Goal: Information Seeking & Learning: Learn about a topic

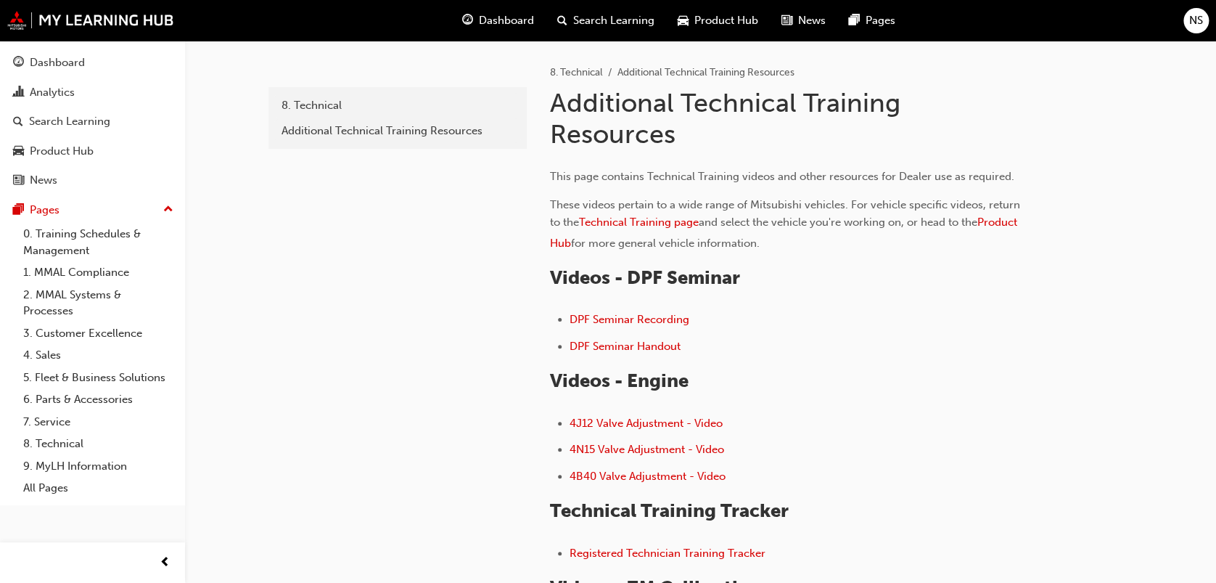
click at [512, 22] on span "Dashboard" at bounding box center [506, 20] width 55 height 17
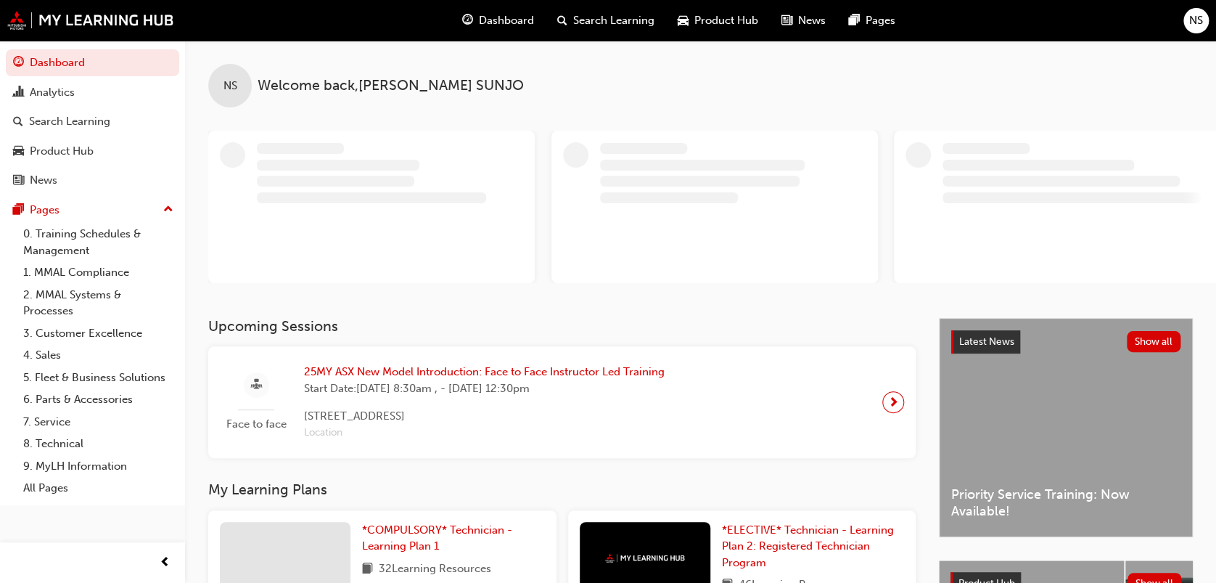
click at [725, 17] on span "Product Hub" at bounding box center [726, 20] width 64 height 17
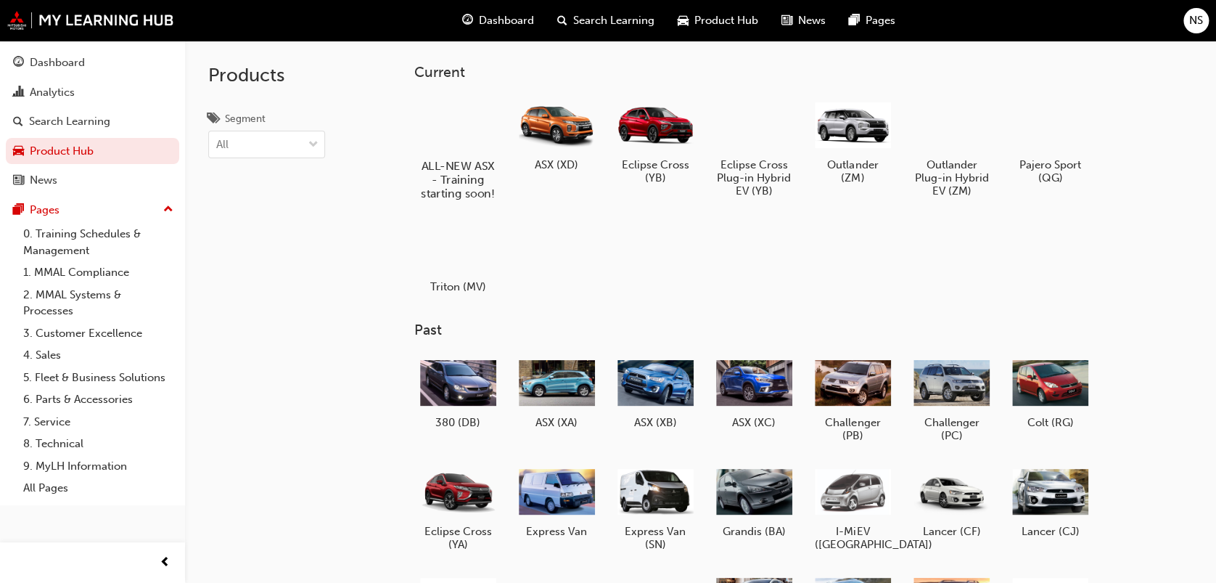
click at [469, 159] on h5 "ALL-NEW ASX - Training starting soon!" at bounding box center [458, 179] width 81 height 41
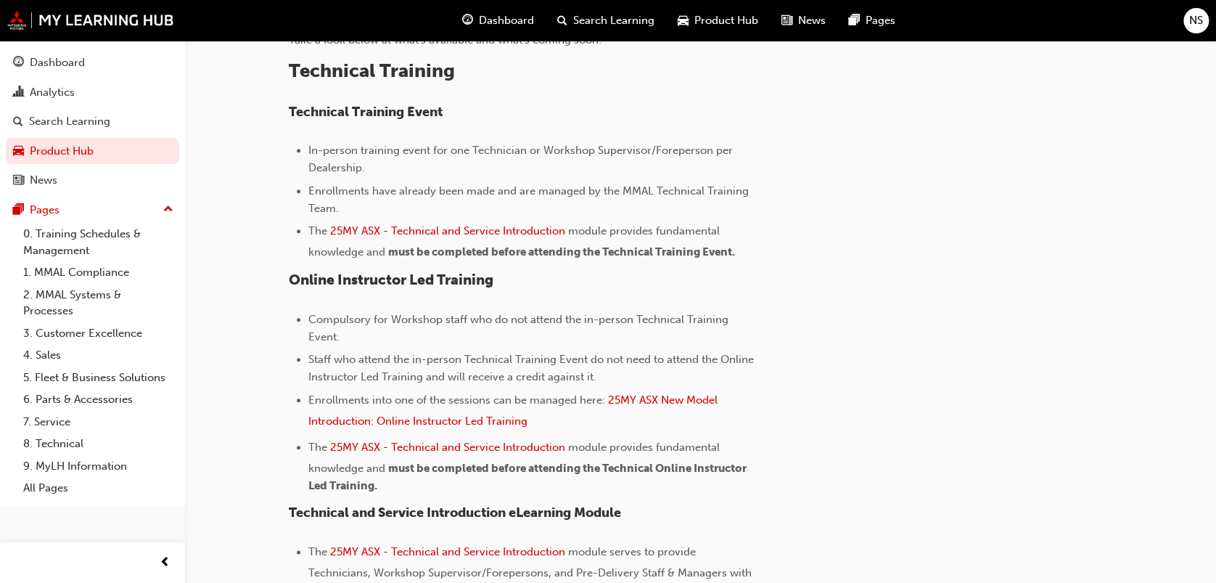
scroll to position [508, 0]
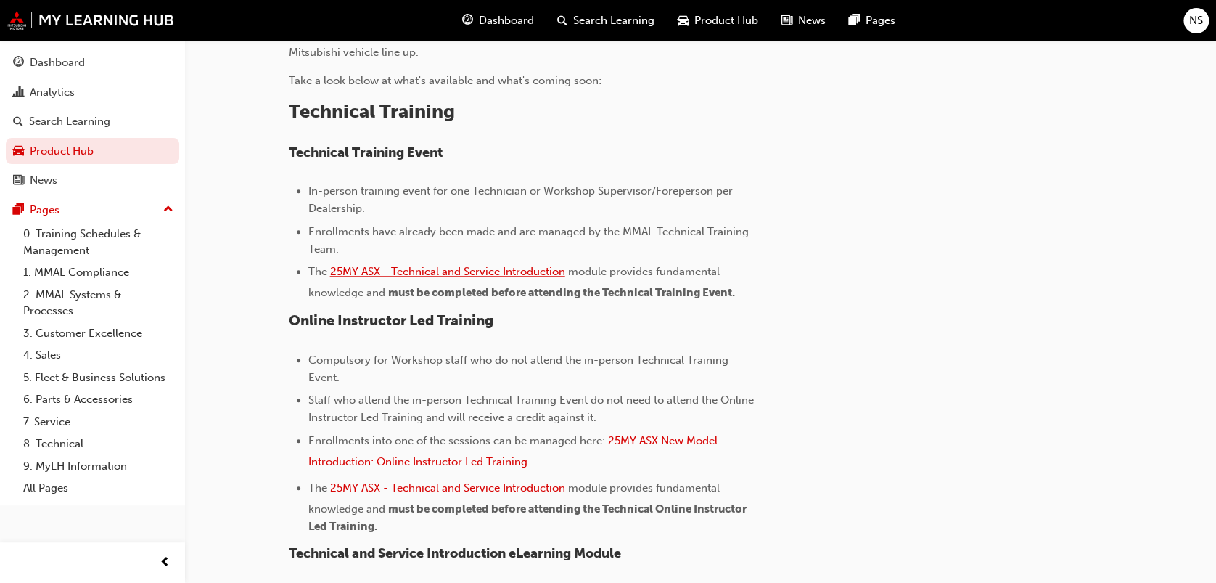
click at [528, 268] on span "25MY ASX - Technical and Service Introduction" at bounding box center [447, 271] width 235 height 13
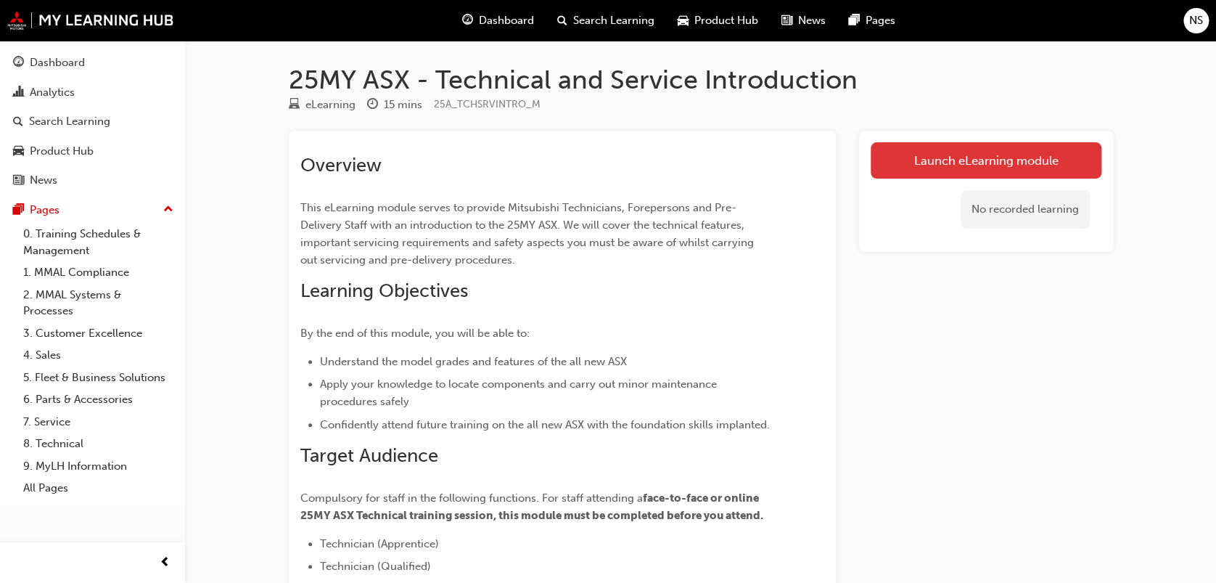
click at [952, 167] on link "Launch eLearning module" at bounding box center [986, 160] width 231 height 36
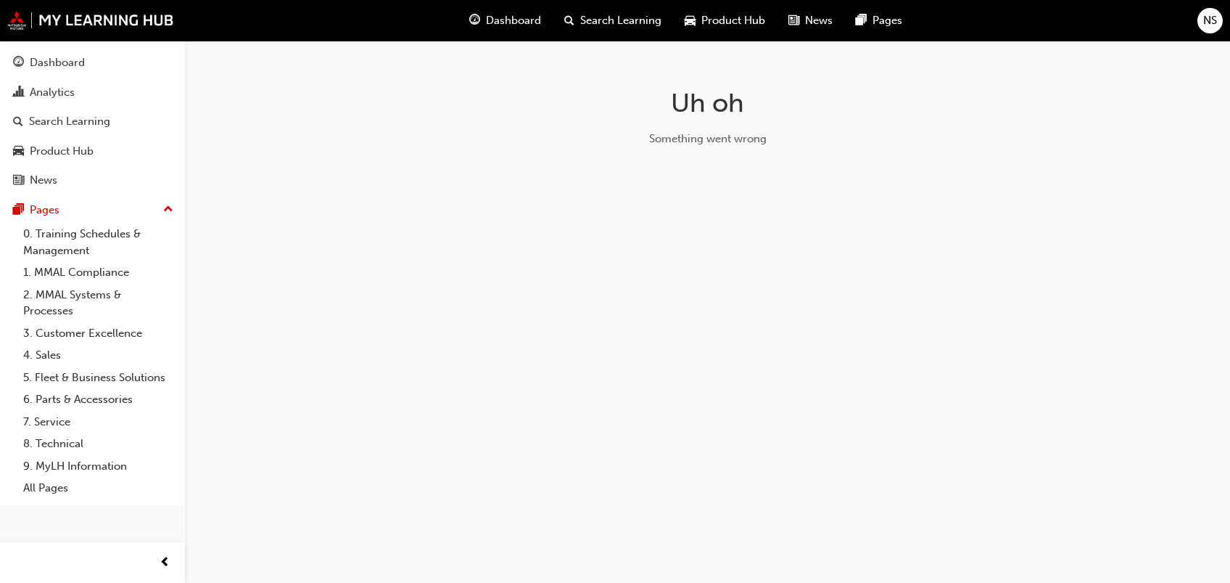
click at [825, 400] on div "Uh oh Something went wrong" at bounding box center [615, 291] width 1230 height 583
click at [807, 258] on div "Uh oh Something went wrong" at bounding box center [615, 291] width 1230 height 583
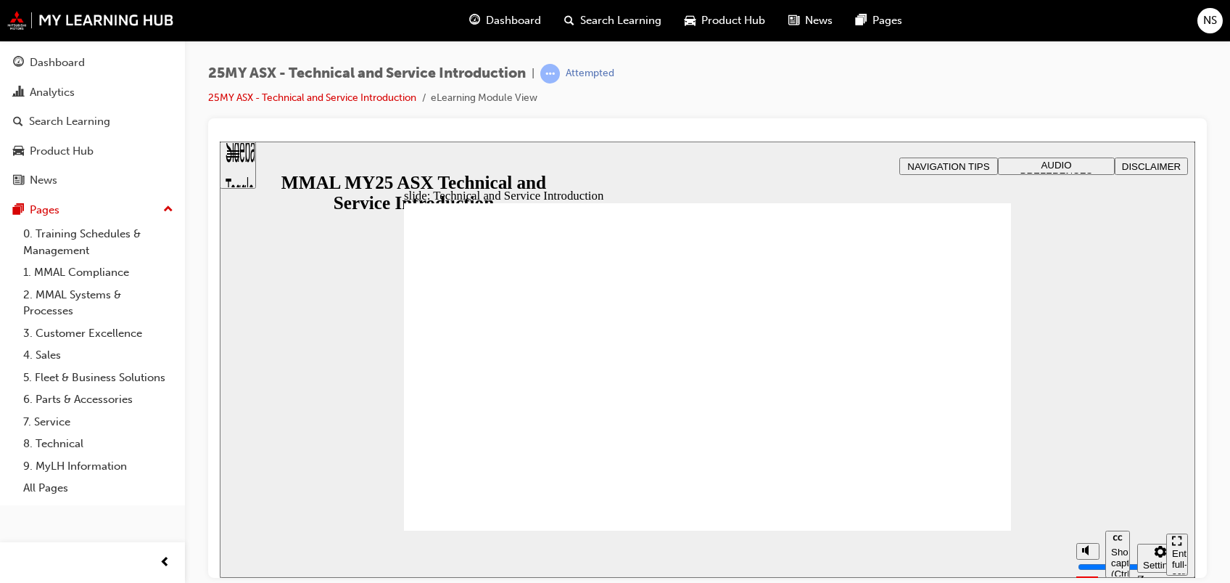
click at [1206, 278] on div at bounding box center [707, 347] width 999 height 459
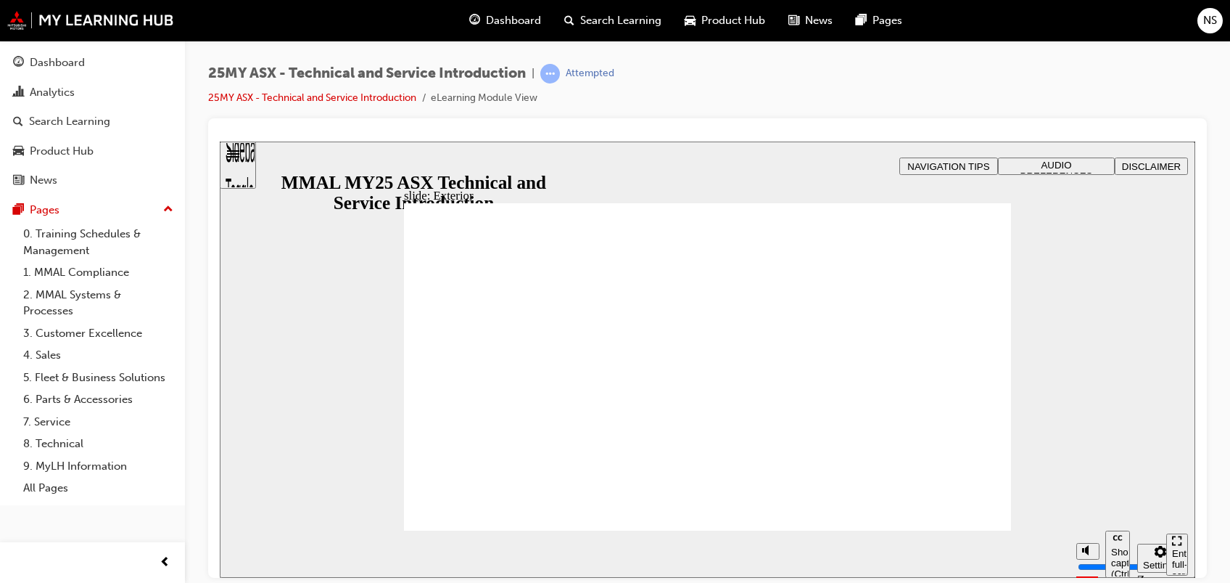
click at [1143, 406] on div "slide: Exterior Rectangle 2 Freeform 2 Oval 1 Oval 1 Oval 1 Freeform pause icon…" at bounding box center [708, 359] width 976 height 436
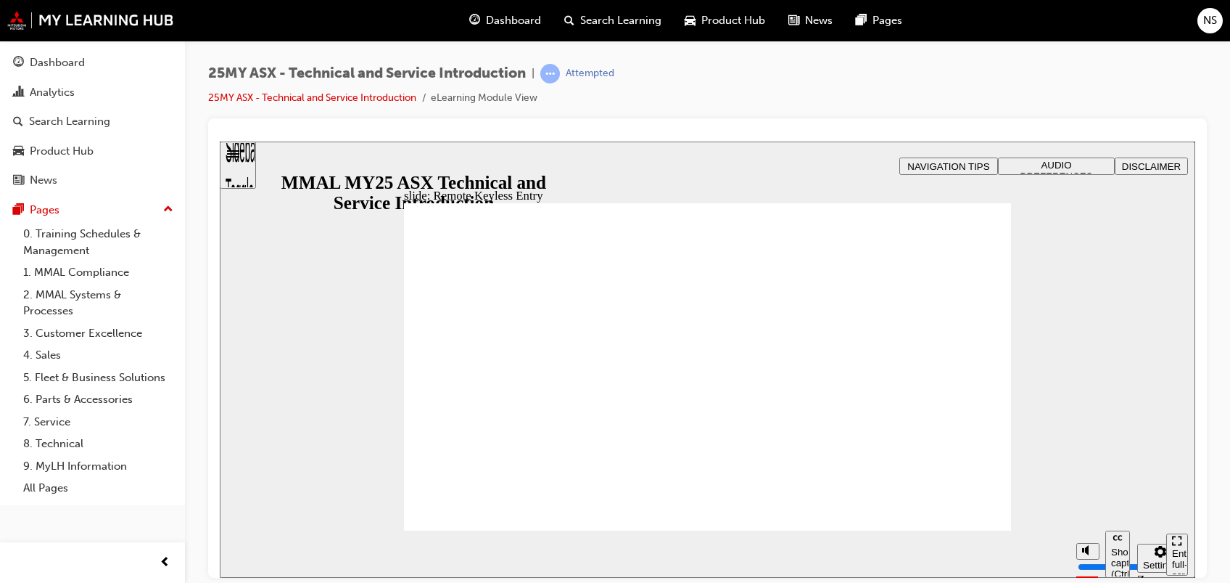
type input "21"
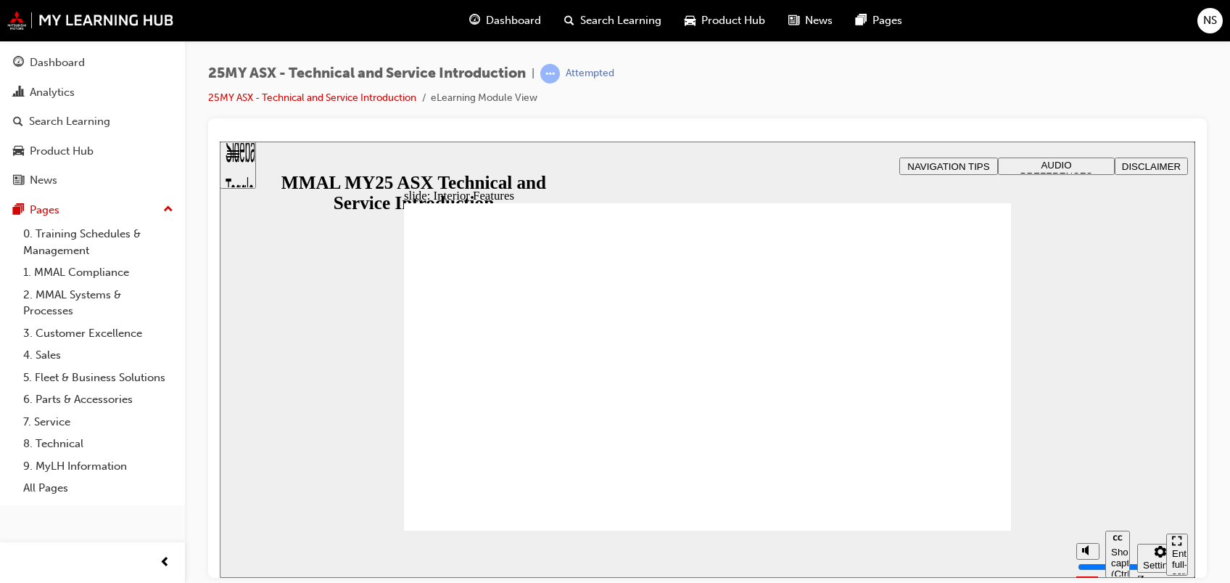
type input "17"
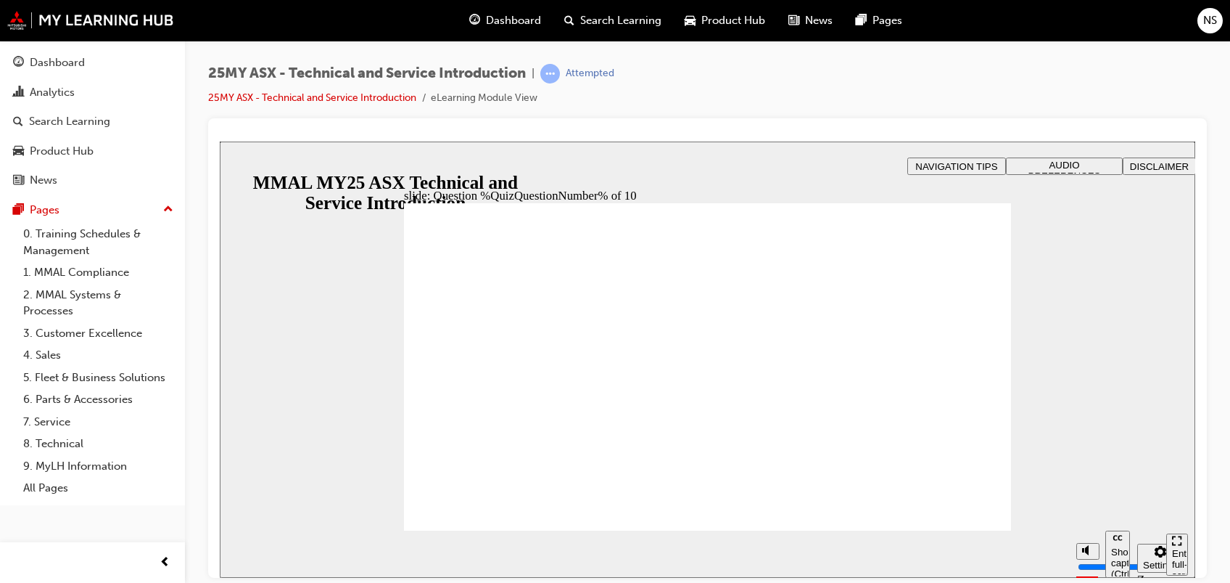
radio input "true"
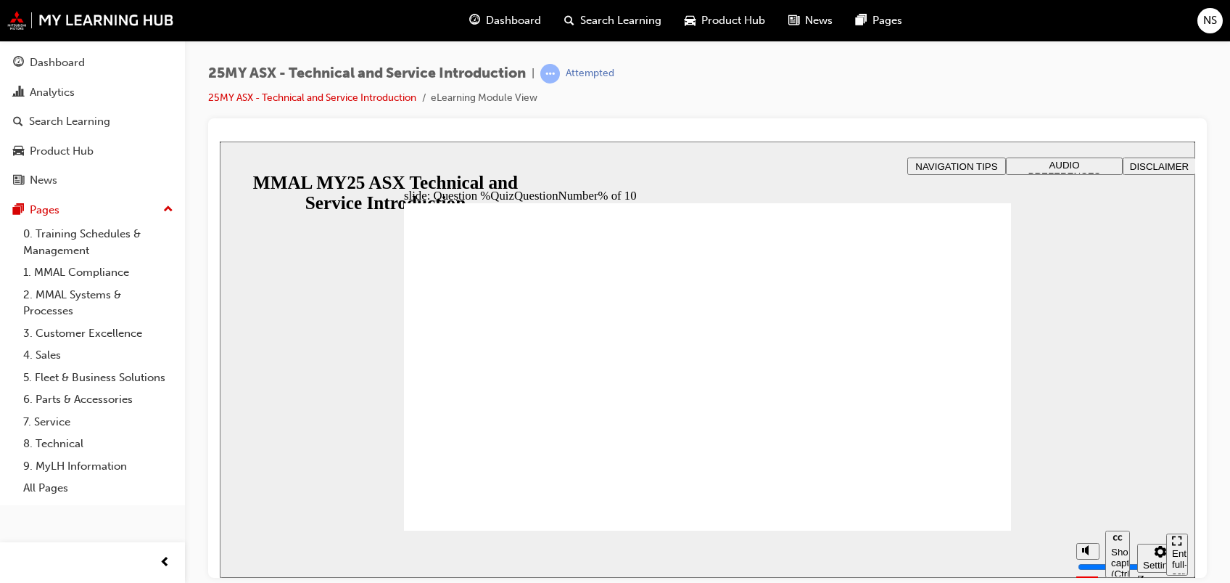
radio input "true"
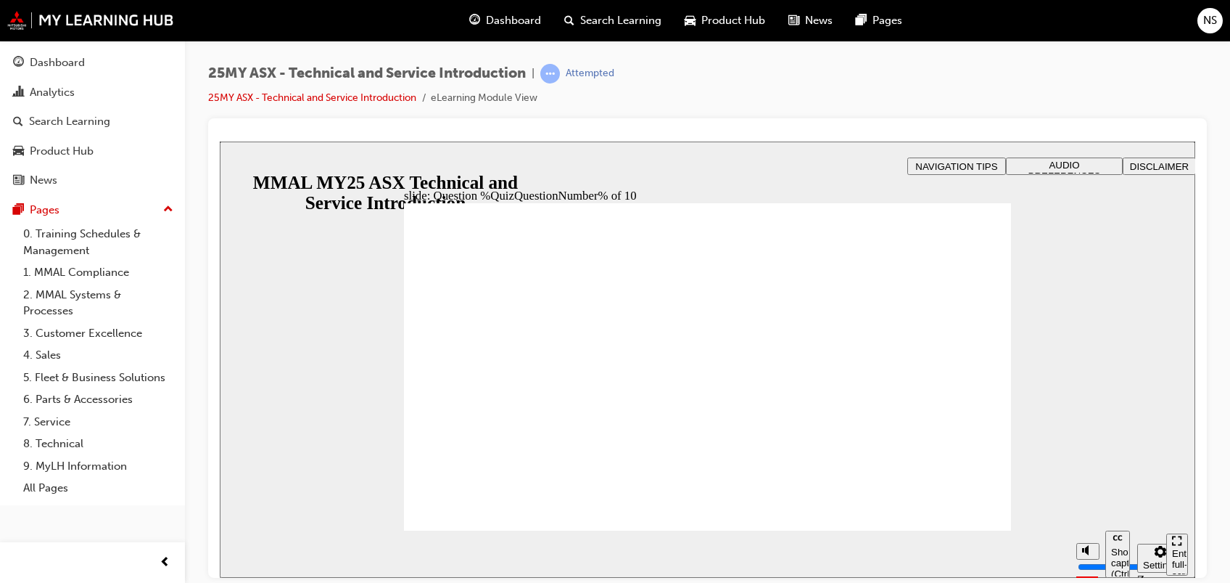
radio input "true"
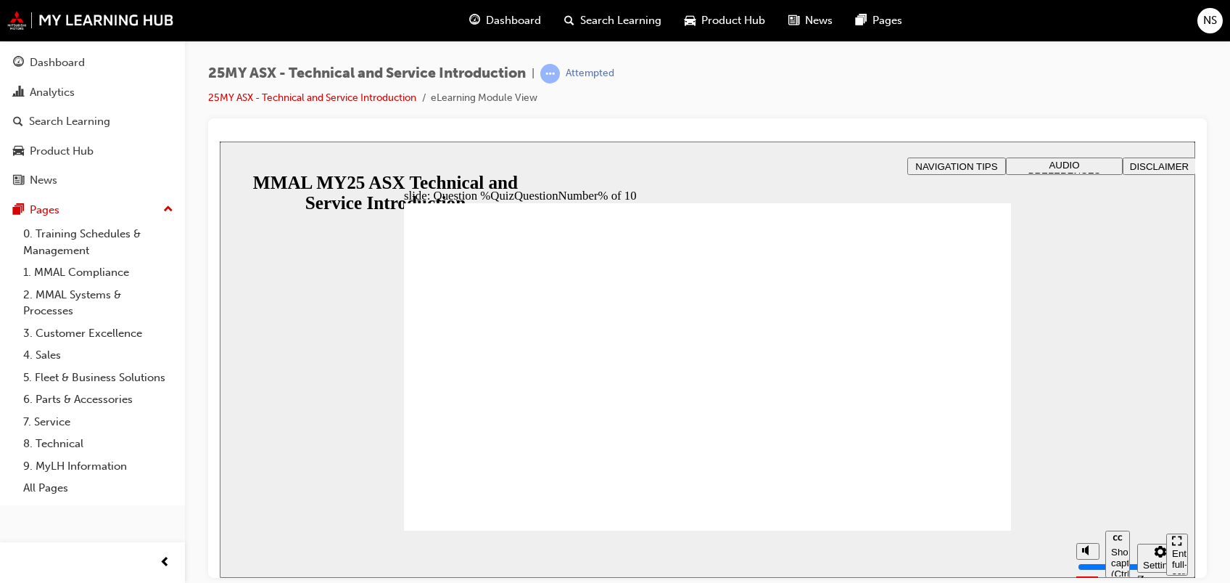
radio input "true"
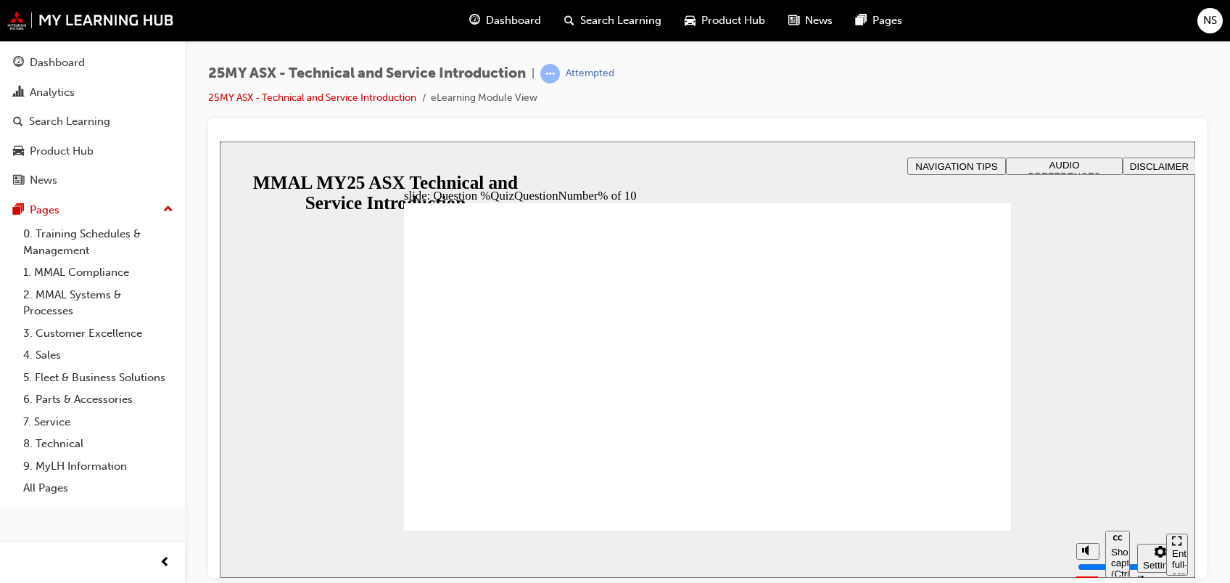
radio input "true"
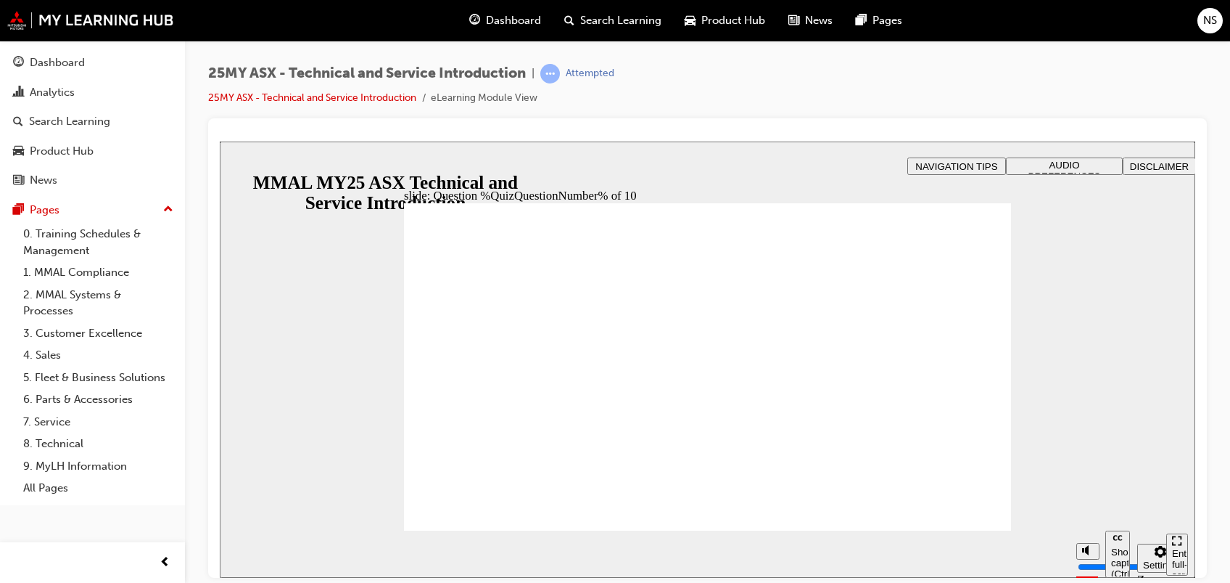
radio input "true"
drag, startPoint x: 675, startPoint y: 452, endPoint x: 697, endPoint y: 476, distance: 32.8
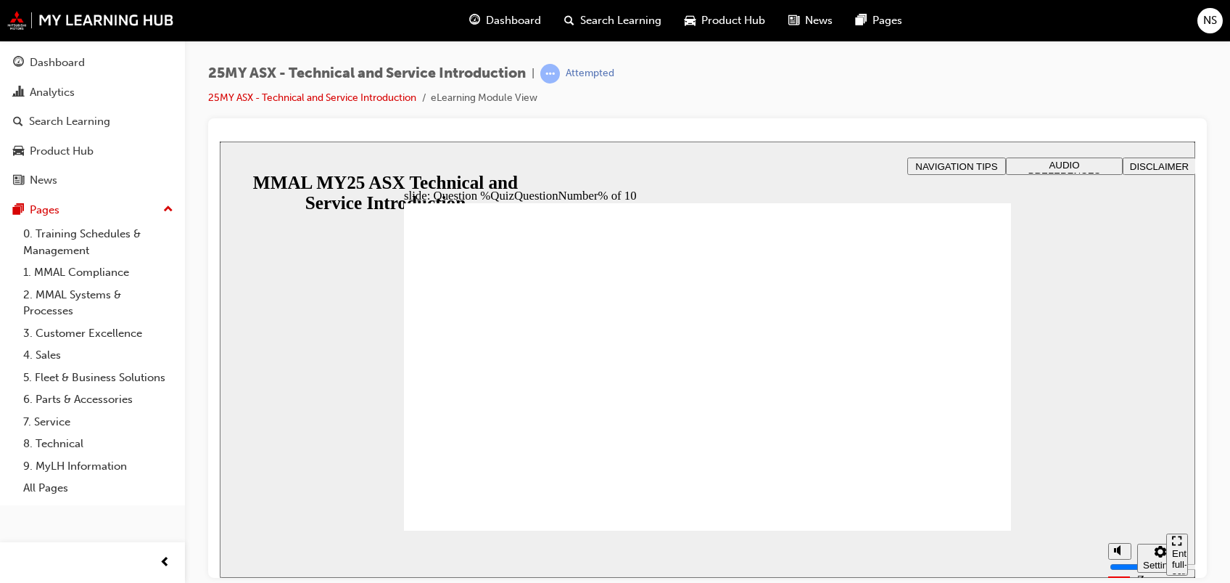
radio input "true"
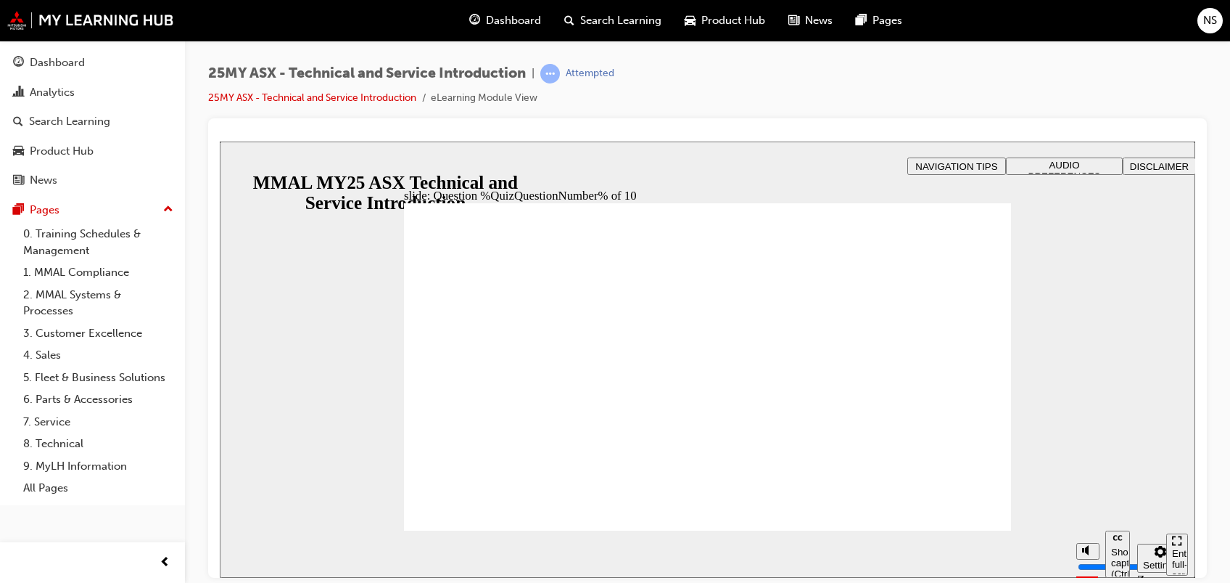
radio input "true"
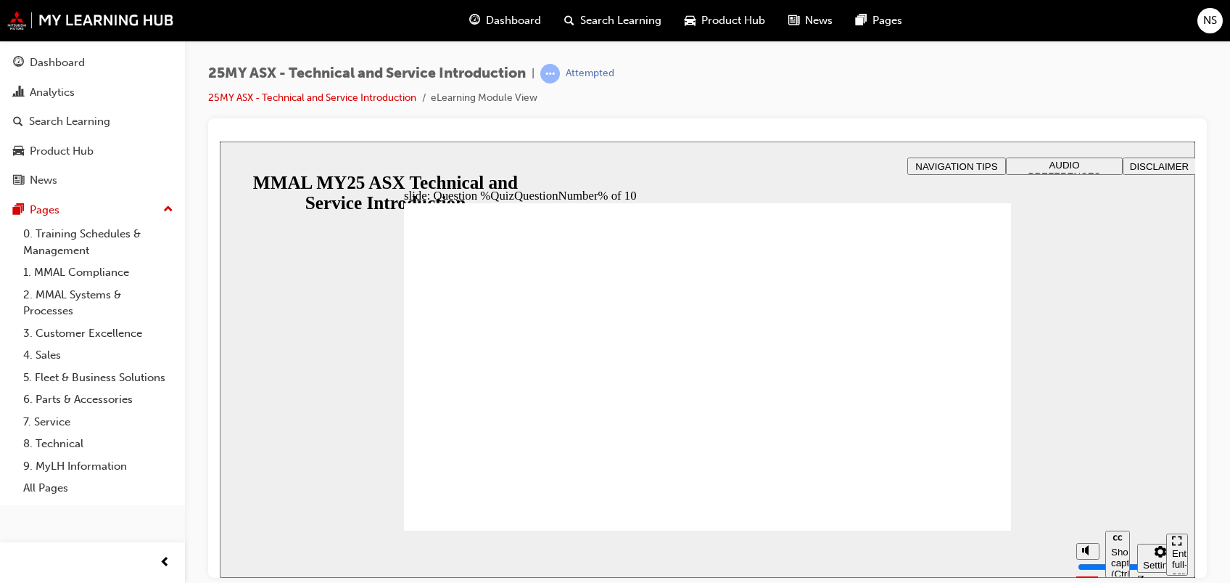
radio input "true"
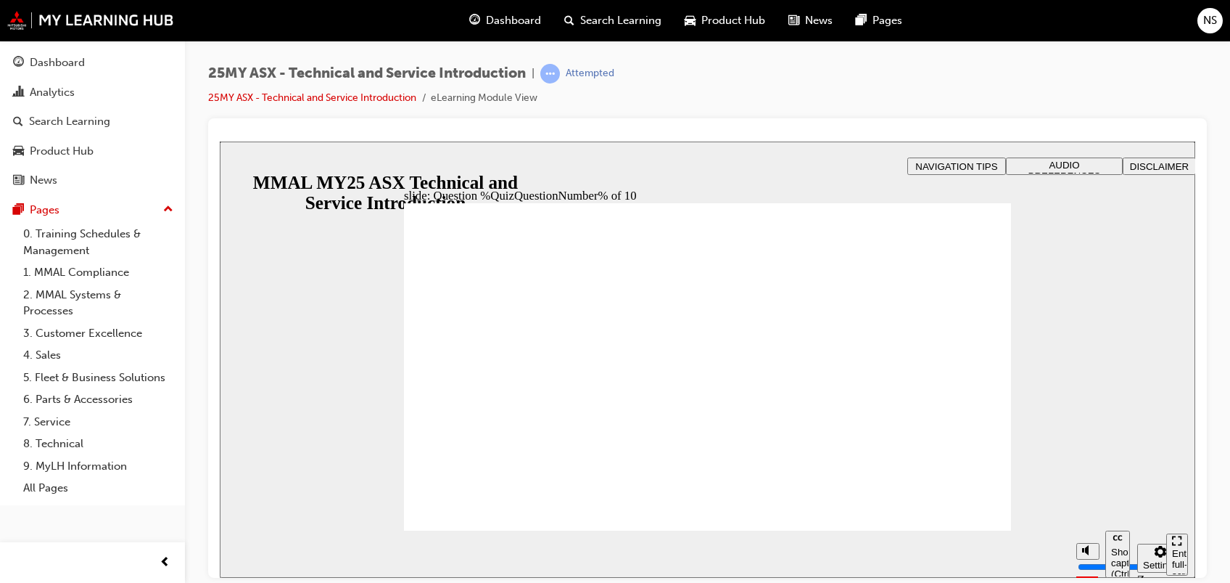
radio input "true"
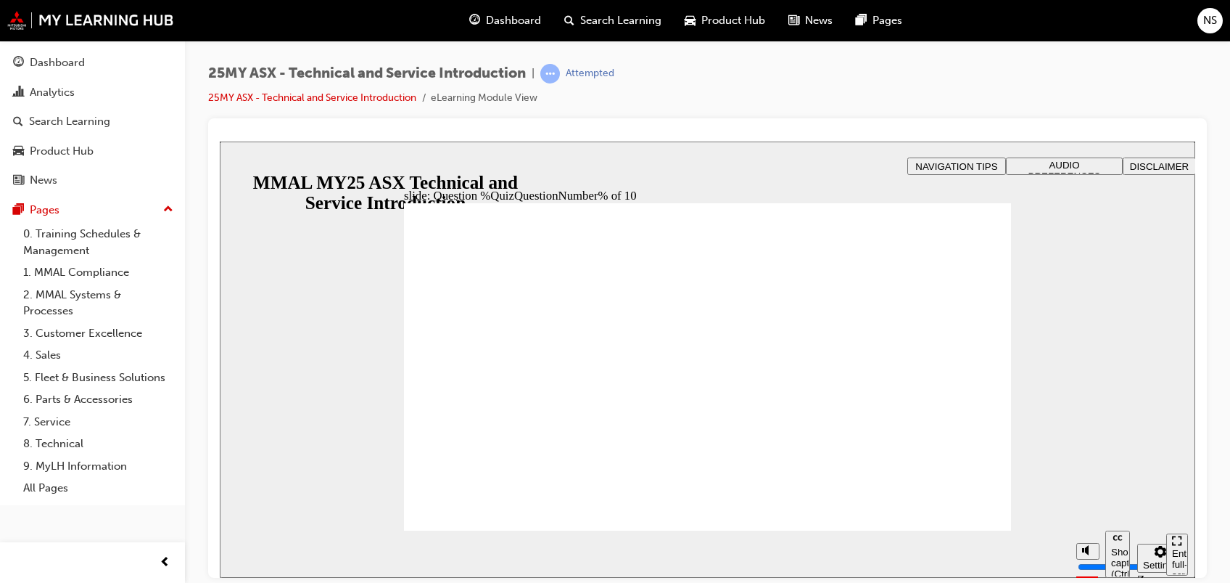
radio input "true"
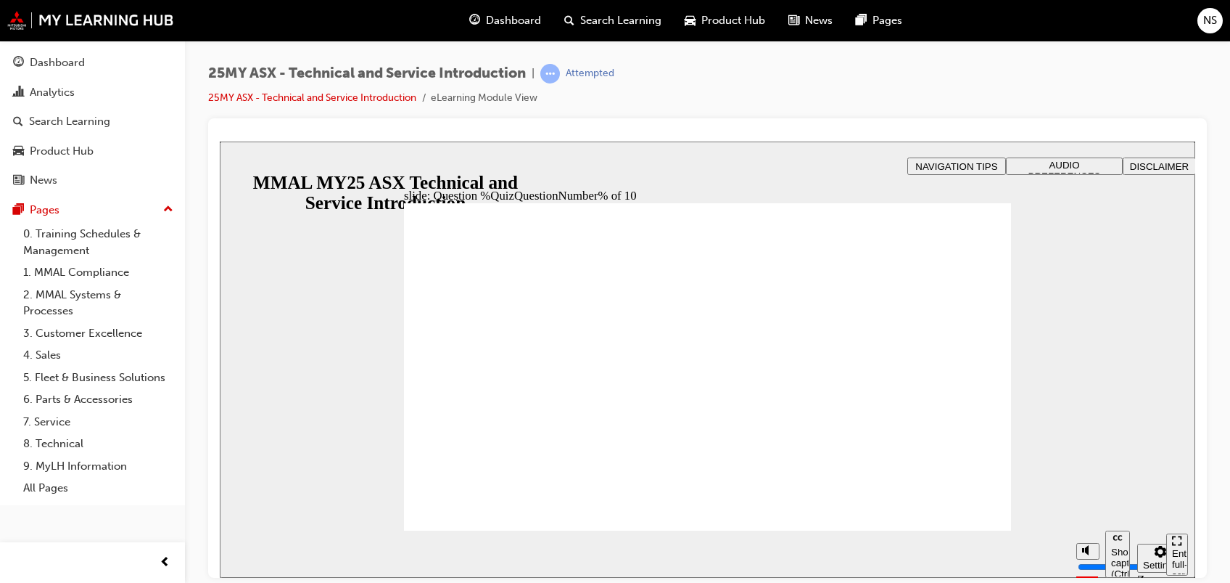
radio input "true"
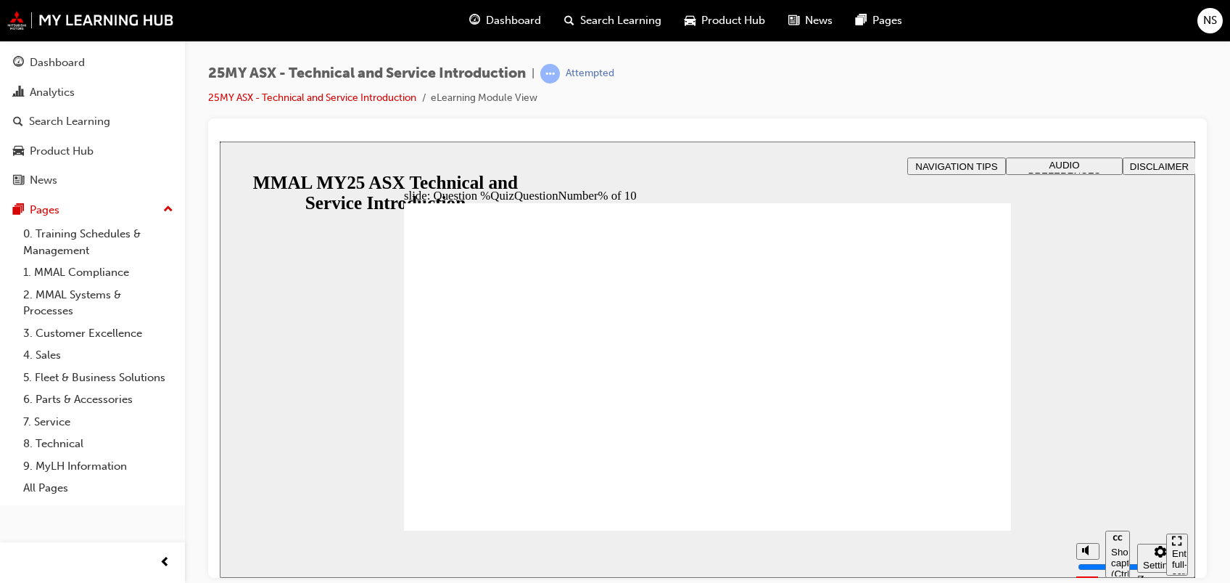
drag, startPoint x: 696, startPoint y: 451, endPoint x: 707, endPoint y: 472, distance: 23.7
radio input "true"
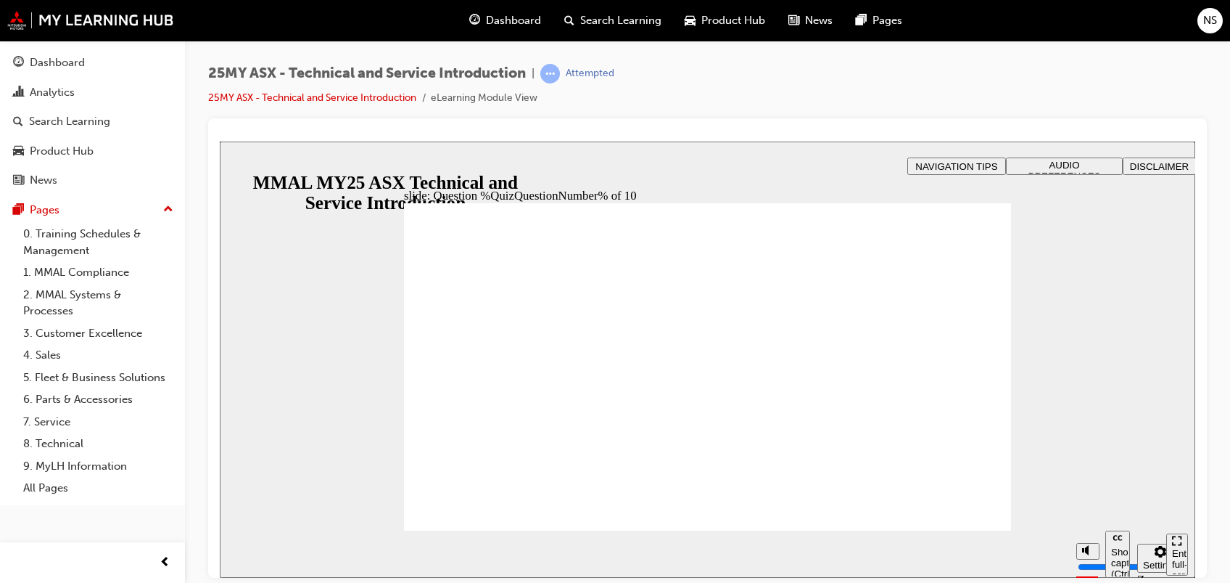
radio input "true"
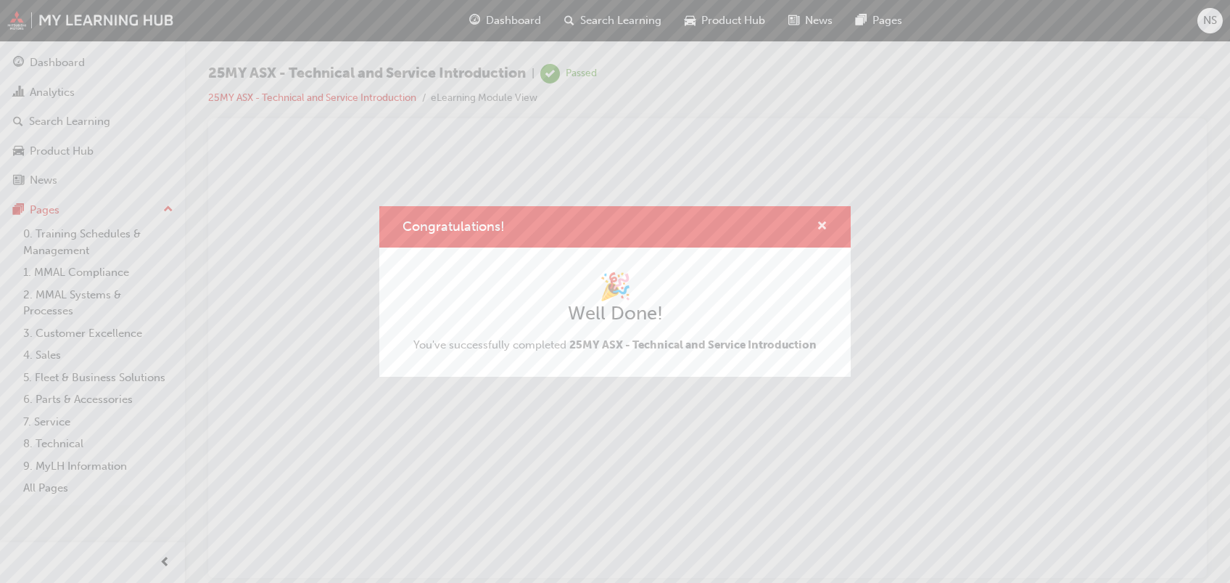
click at [827, 221] on span "cross-icon" at bounding box center [822, 227] width 11 height 13
